Goal: Task Accomplishment & Management: Complete application form

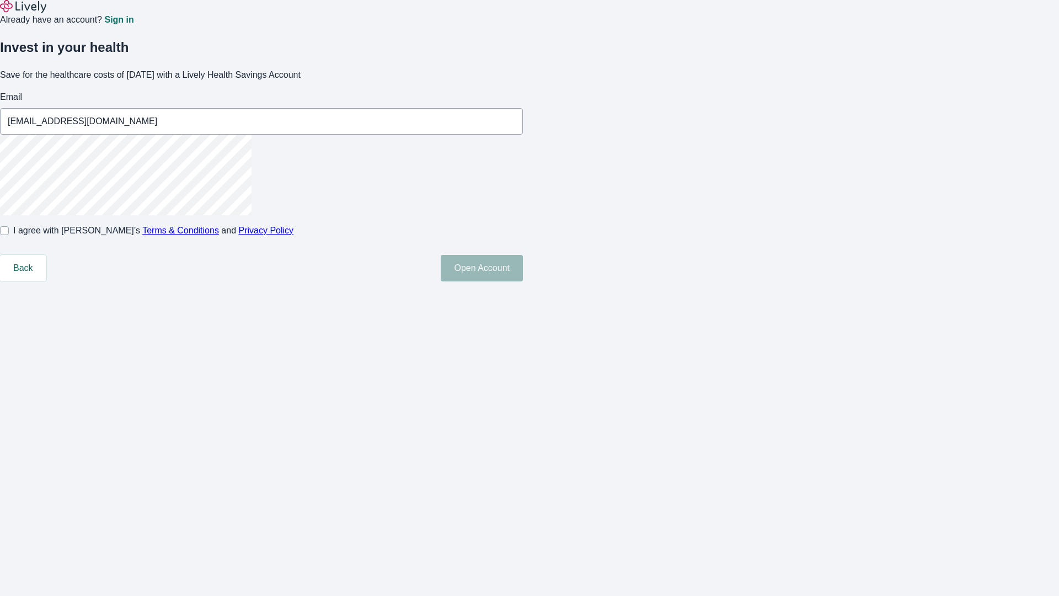
click at [9, 235] on input "I agree with Lively’s Terms & Conditions and Privacy Policy" at bounding box center [4, 230] width 9 height 9
checkbox input "true"
click at [523, 281] on button "Open Account" at bounding box center [482, 268] width 82 height 26
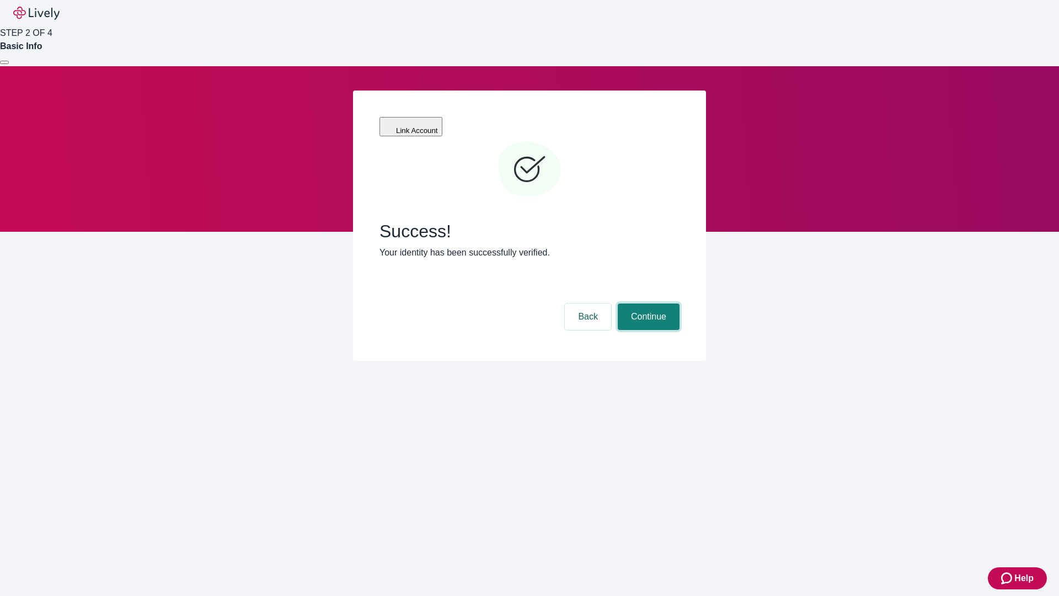
click at [647, 304] on button "Continue" at bounding box center [649, 317] width 62 height 26
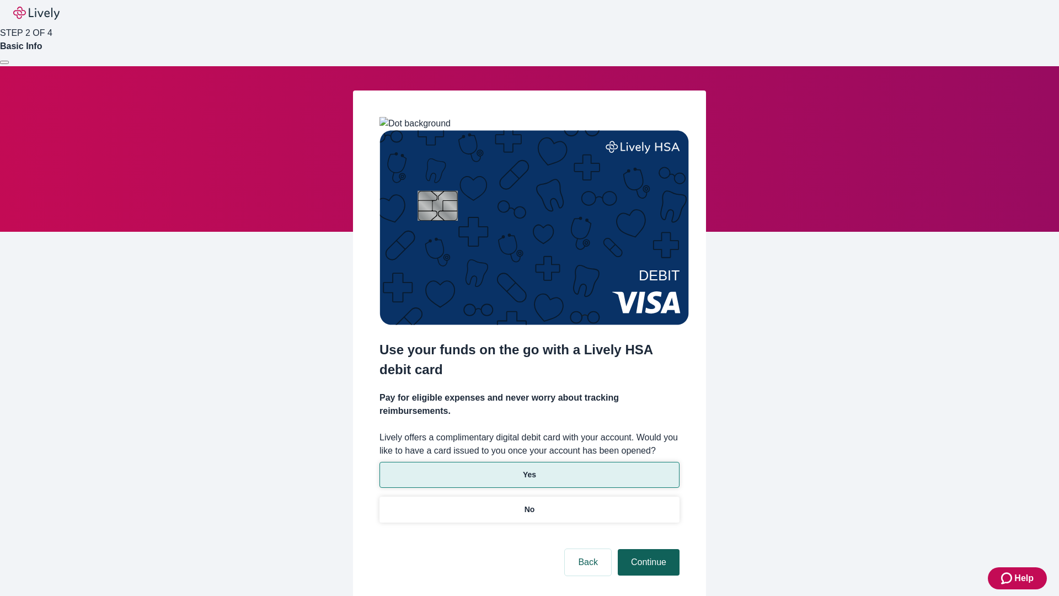
click at [529, 504] on p "No" at bounding box center [530, 510] width 10 height 12
click at [647, 549] on button "Continue" at bounding box center [649, 562] width 62 height 26
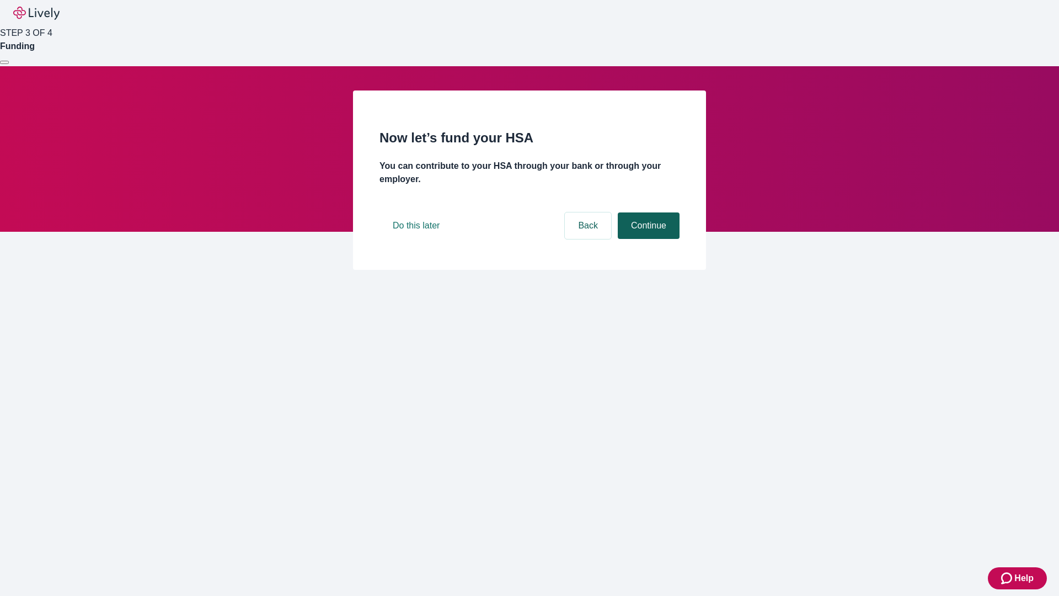
click at [647, 239] on button "Continue" at bounding box center [649, 225] width 62 height 26
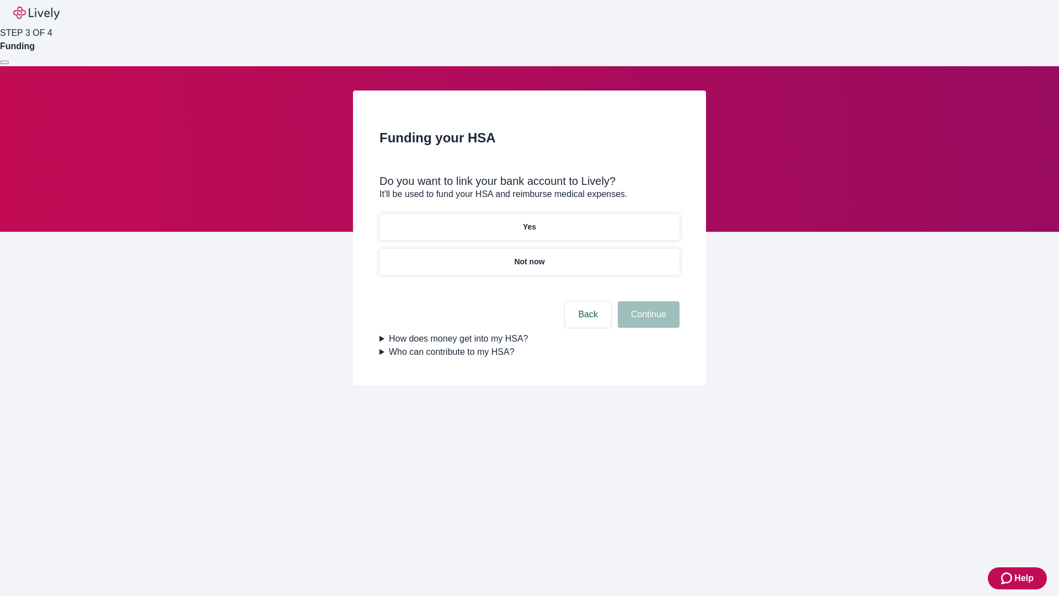
click at [529, 221] on p "Yes" at bounding box center [529, 227] width 13 height 12
click at [647, 301] on button "Continue" at bounding box center [649, 314] width 62 height 26
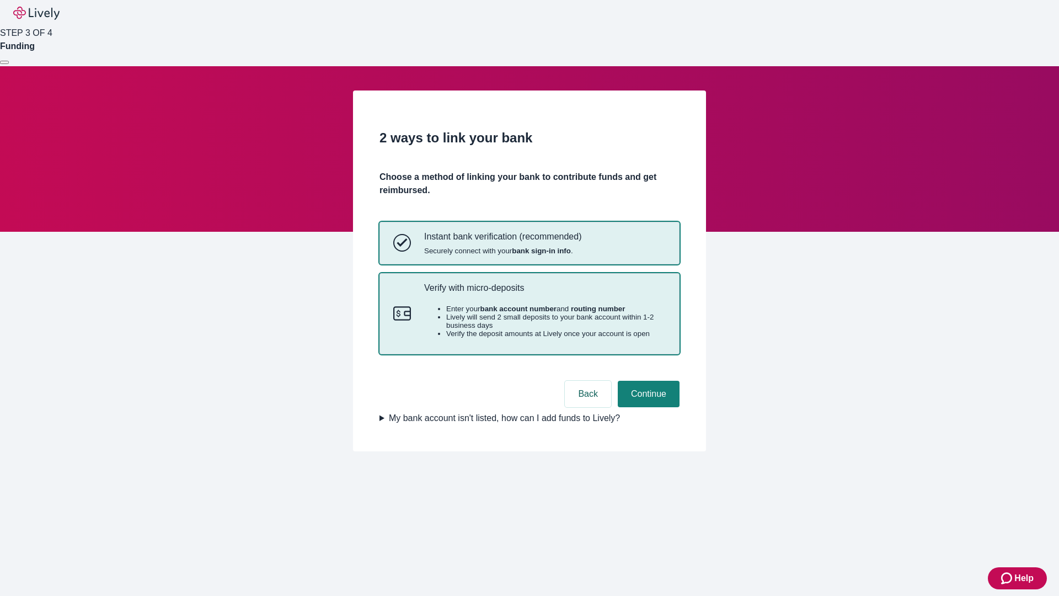
click at [545, 293] on p "Verify with micro-deposits" at bounding box center [545, 288] width 242 height 10
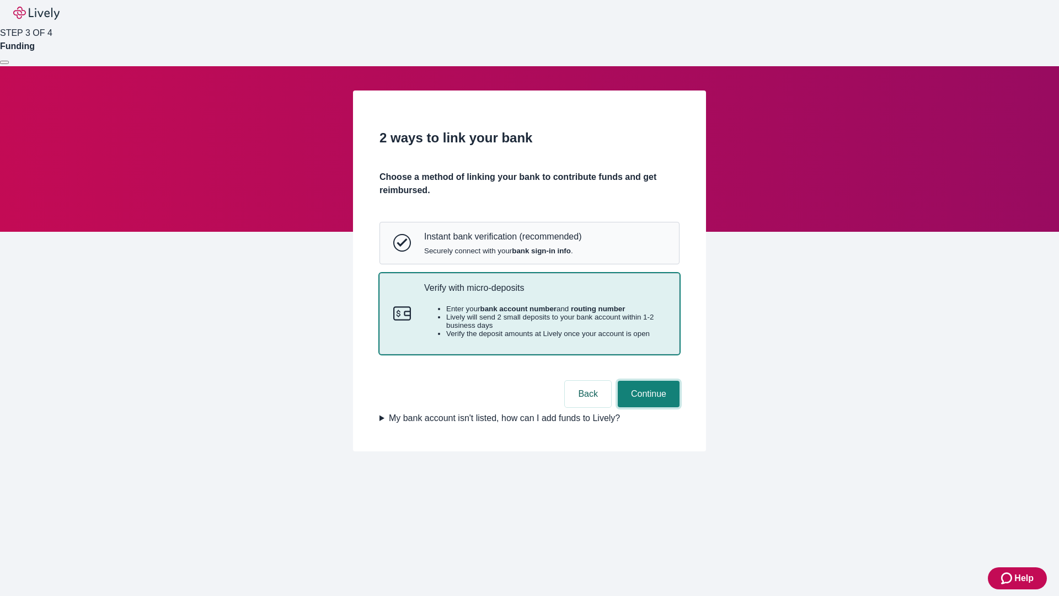
click at [647, 407] on button "Continue" at bounding box center [649, 394] width 62 height 26
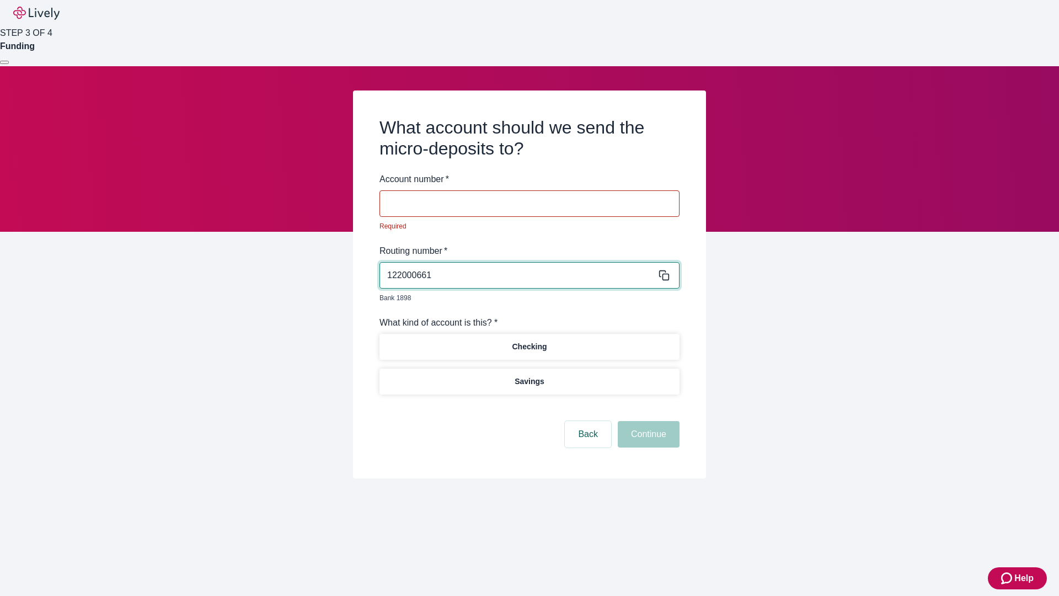
type input "122000661"
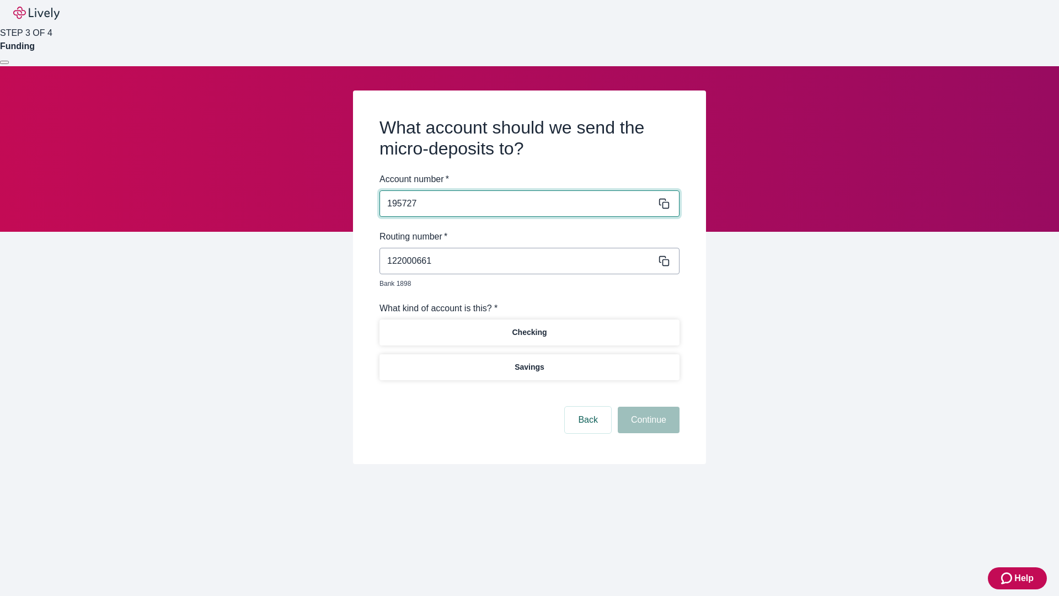
type input "195727"
click at [529, 327] on p "Checking" at bounding box center [529, 333] width 35 height 12
click at [647, 407] on button "Continue" at bounding box center [649, 420] width 62 height 26
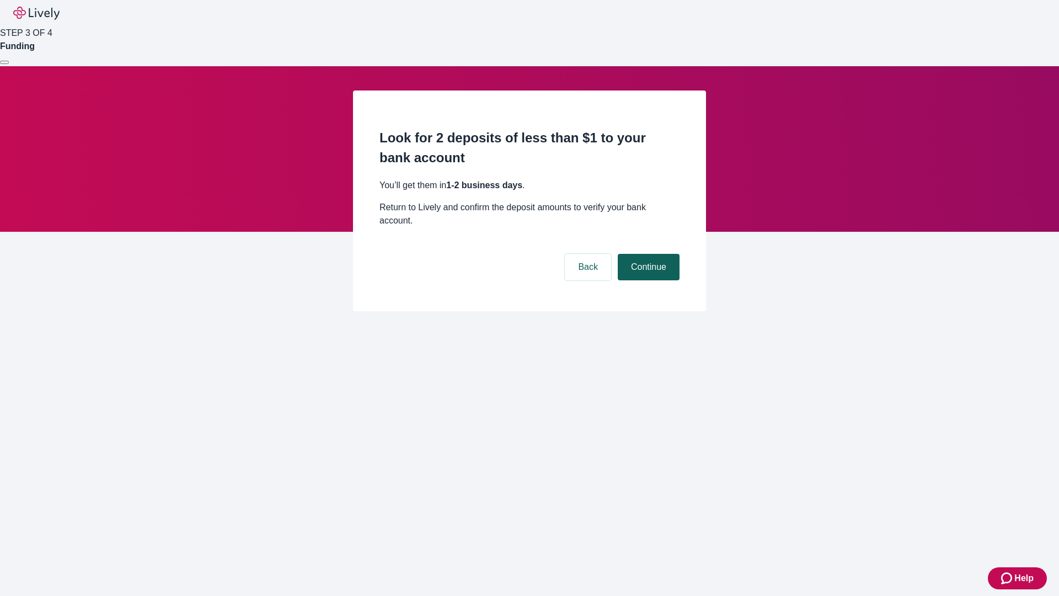
click at [647, 254] on button "Continue" at bounding box center [649, 267] width 62 height 26
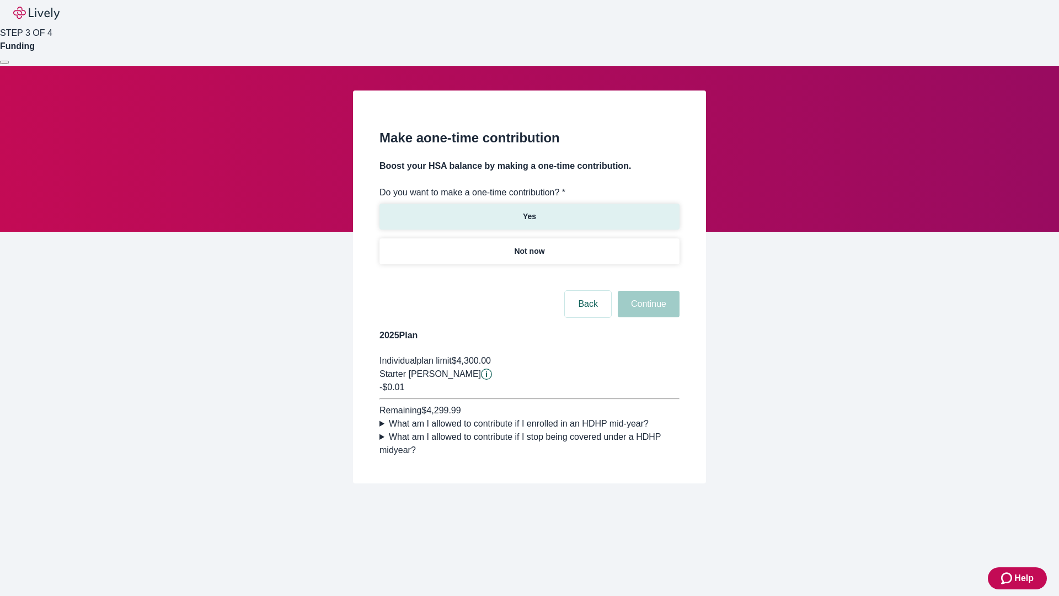
click at [529, 211] on p "Yes" at bounding box center [529, 217] width 13 height 12
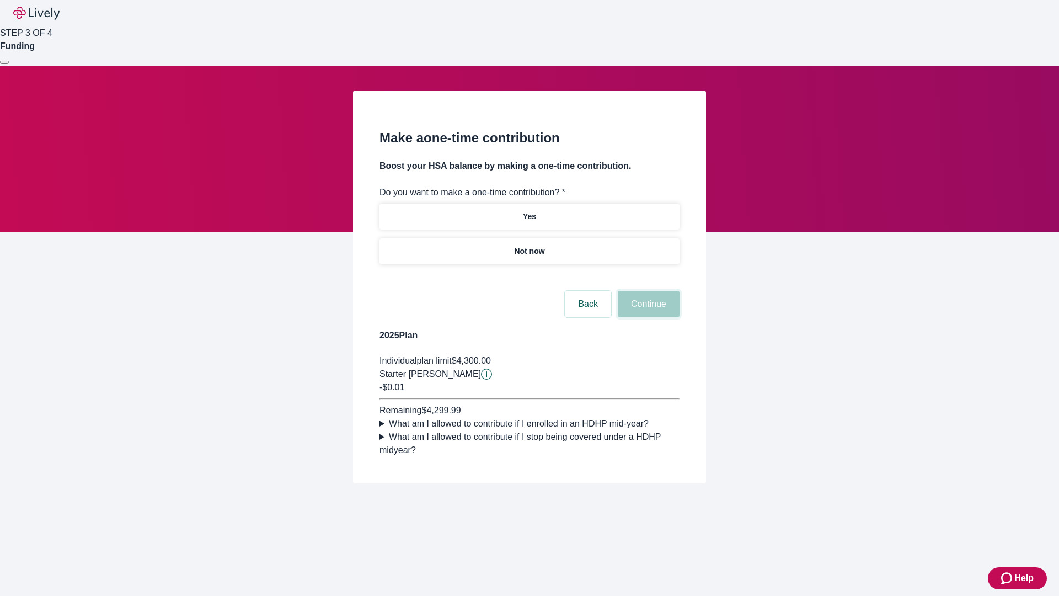
click at [647, 317] on button "Continue" at bounding box center [649, 304] width 62 height 26
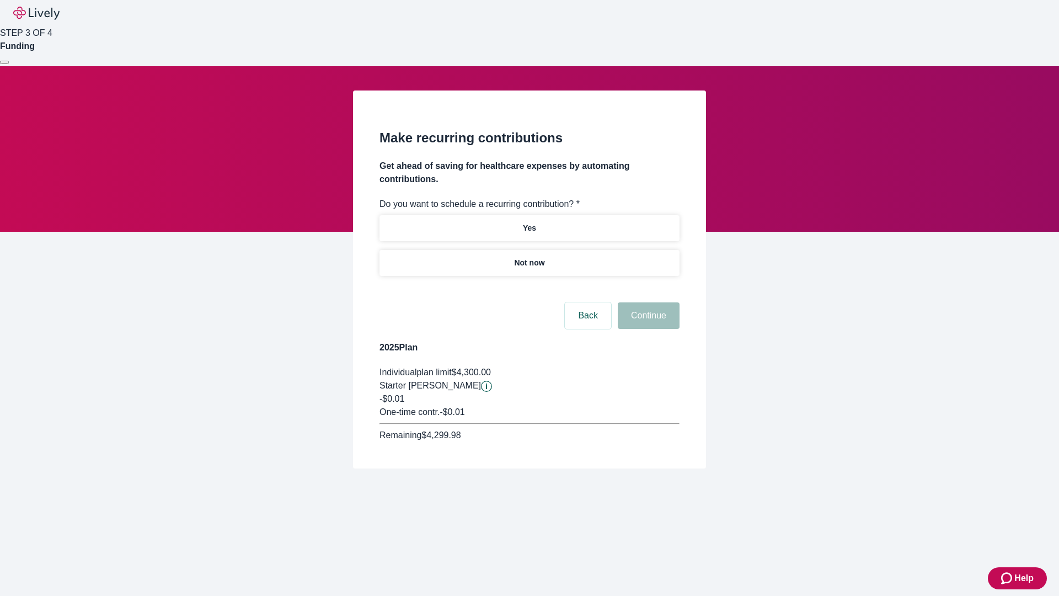
click at [529, 257] on p "Not now" at bounding box center [529, 263] width 30 height 12
click at [647, 302] on button "Continue" at bounding box center [649, 315] width 62 height 26
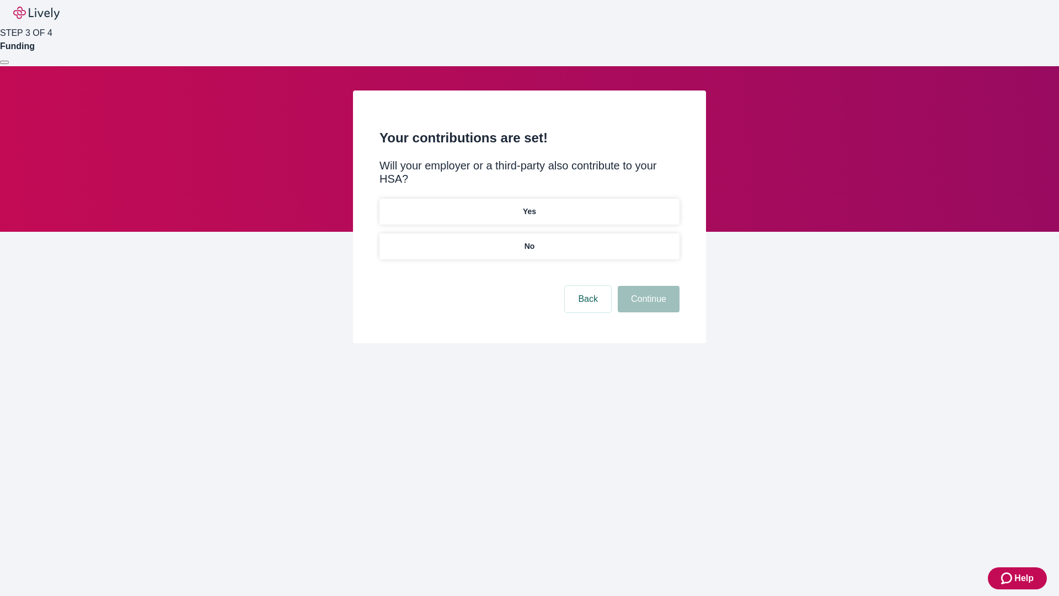
click at [529, 241] on p "No" at bounding box center [530, 247] width 10 height 12
click at [647, 286] on button "Continue" at bounding box center [649, 299] width 62 height 26
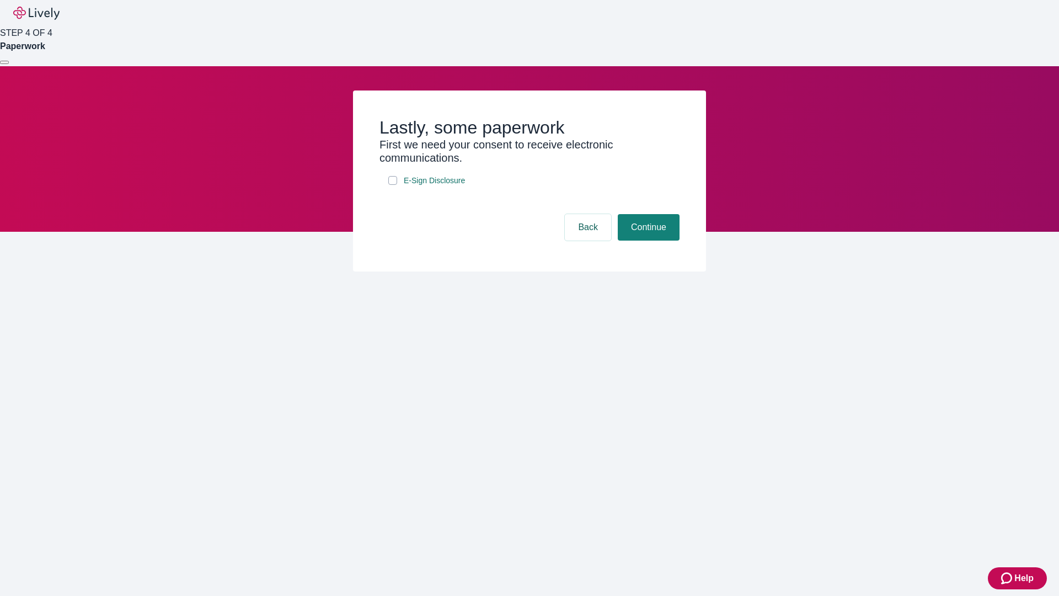
click at [393, 185] on input "E-Sign Disclosure" at bounding box center [392, 180] width 9 height 9
checkbox input "true"
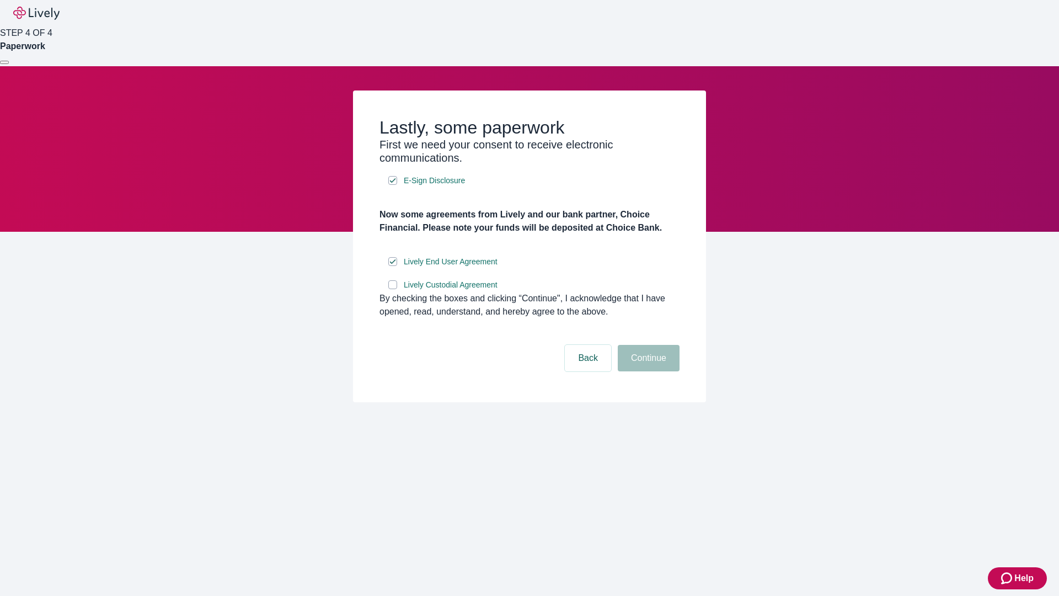
click at [393, 289] on input "Lively Custodial Agreement" at bounding box center [392, 284] width 9 height 9
checkbox input "true"
click at [647, 371] on button "Continue" at bounding box center [649, 358] width 62 height 26
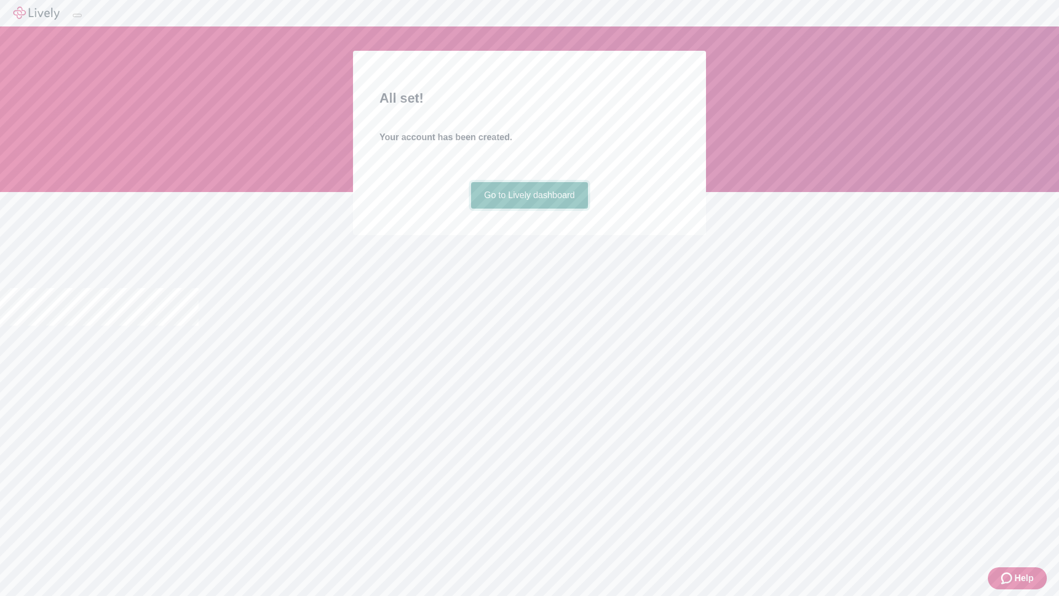
click at [529, 209] on link "Go to Lively dashboard" at bounding box center [530, 195] width 118 height 26
